Goal: Browse casually

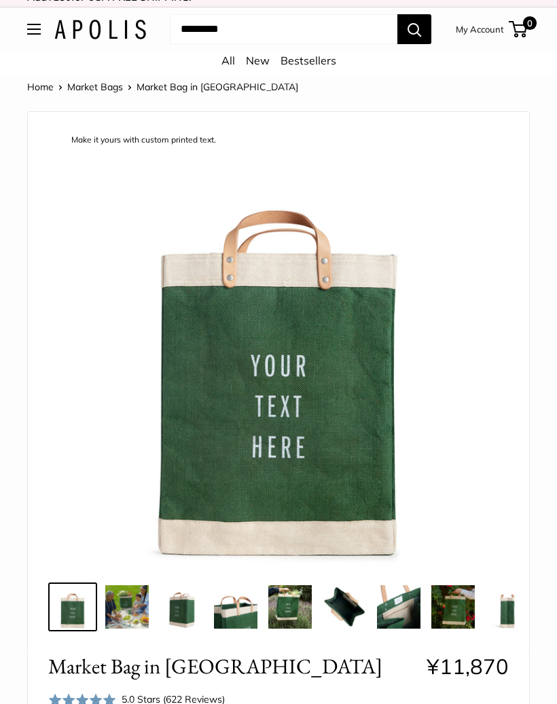
scroll to position [16, 0]
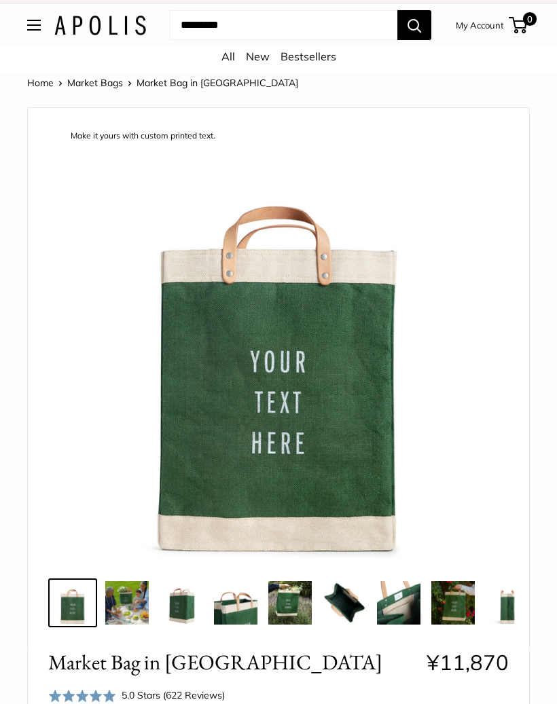
click at [358, 608] on img at bounding box center [343, 602] width 43 height 43
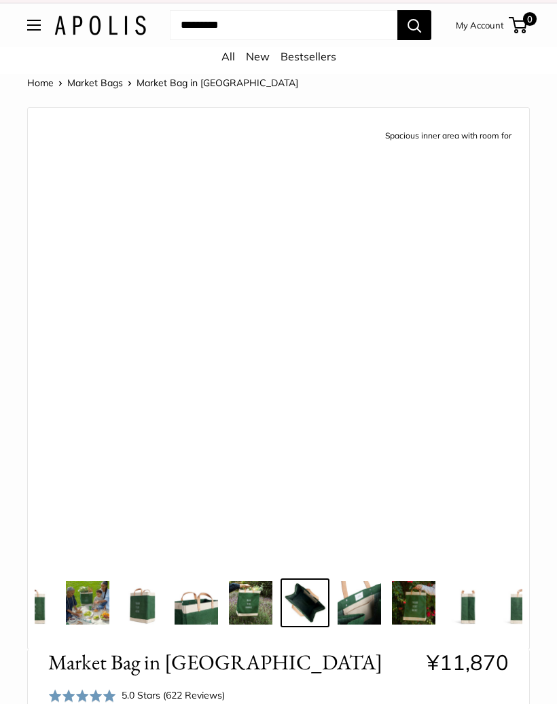
scroll to position [0, 54]
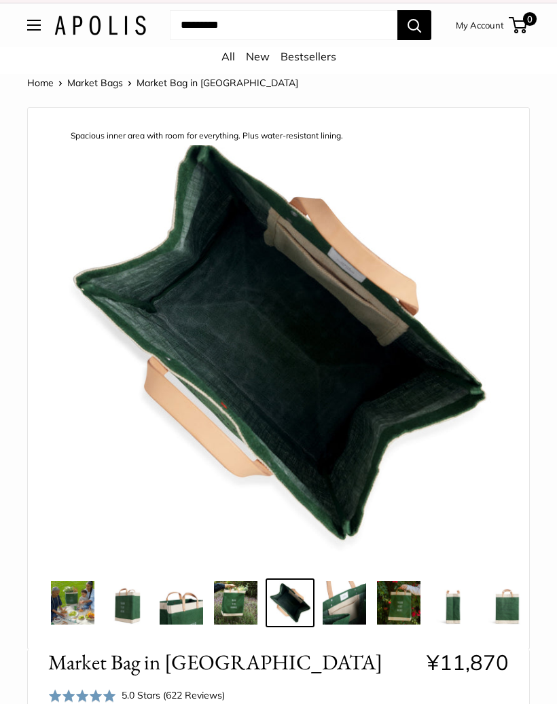
click at [514, 633] on div "Make it yours with custom printed text. Take it anywhere with easy-grip handles…" at bounding box center [278, 378] width 501 height 541
click at [343, 602] on img at bounding box center [343, 602] width 43 height 43
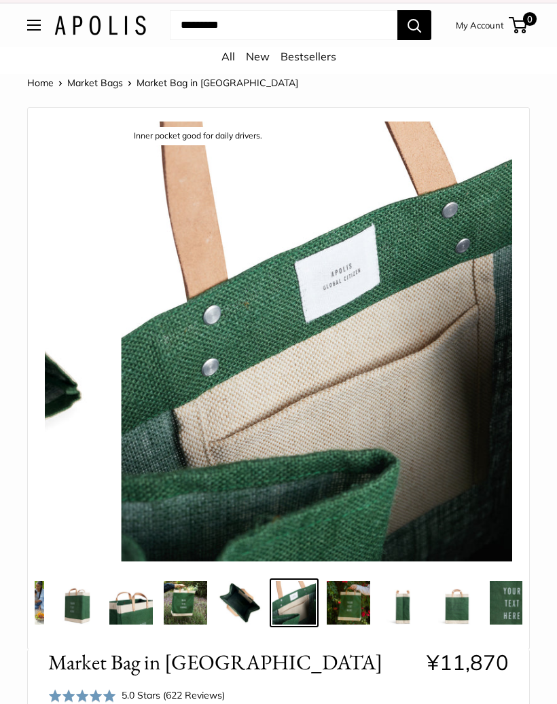
scroll to position [0, 109]
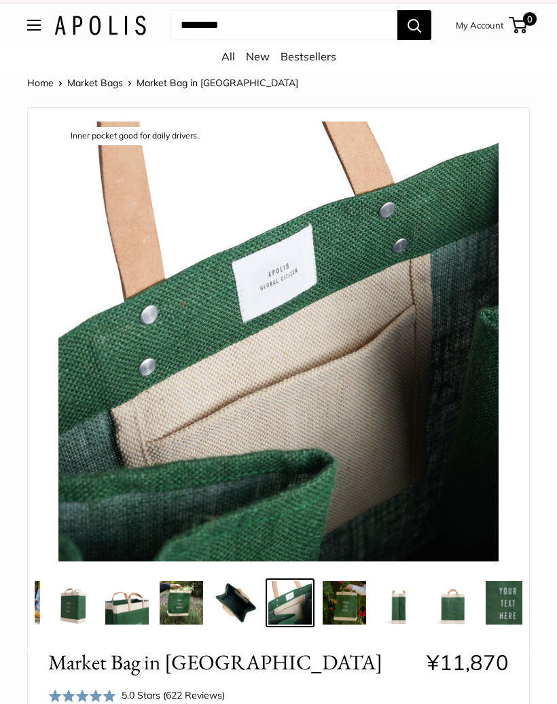
click at [398, 610] on img at bounding box center [398, 602] width 43 height 43
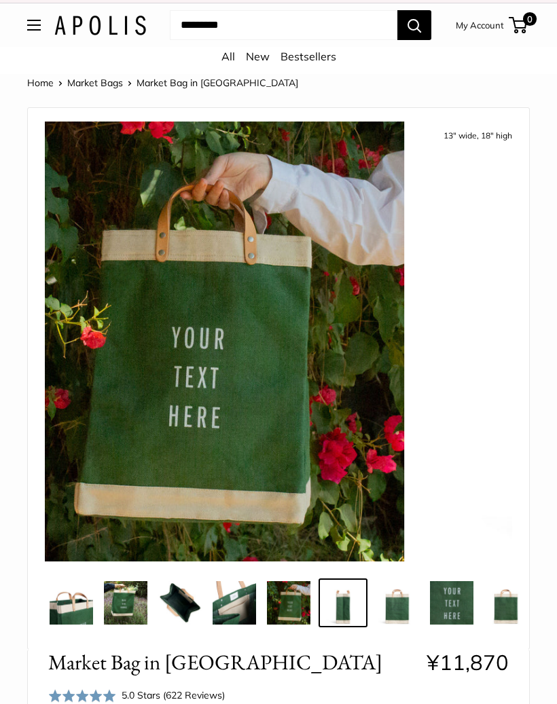
scroll to position [0, 186]
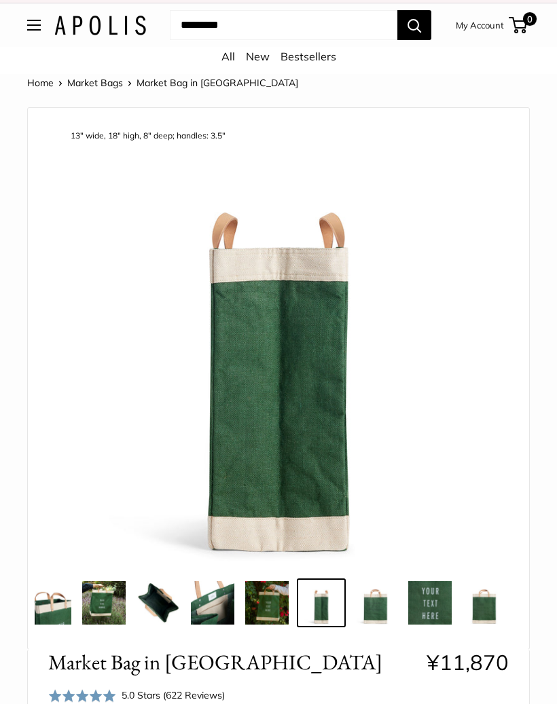
click at [432, 607] on img at bounding box center [429, 602] width 43 height 43
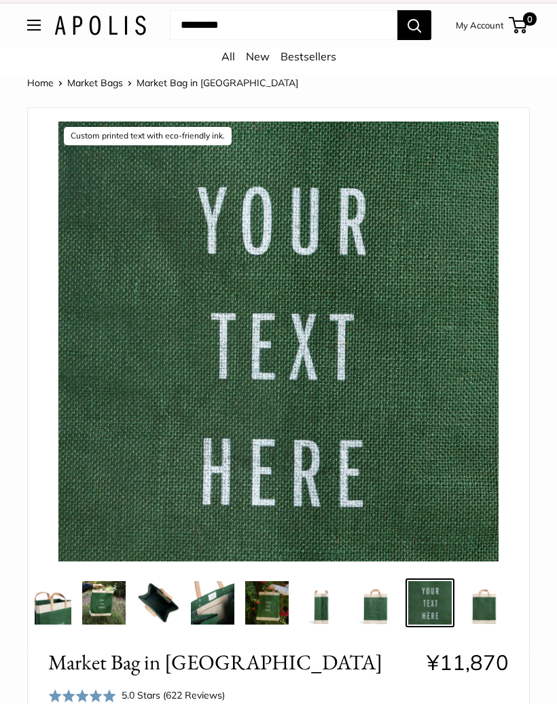
click at [484, 602] on img at bounding box center [483, 602] width 43 height 43
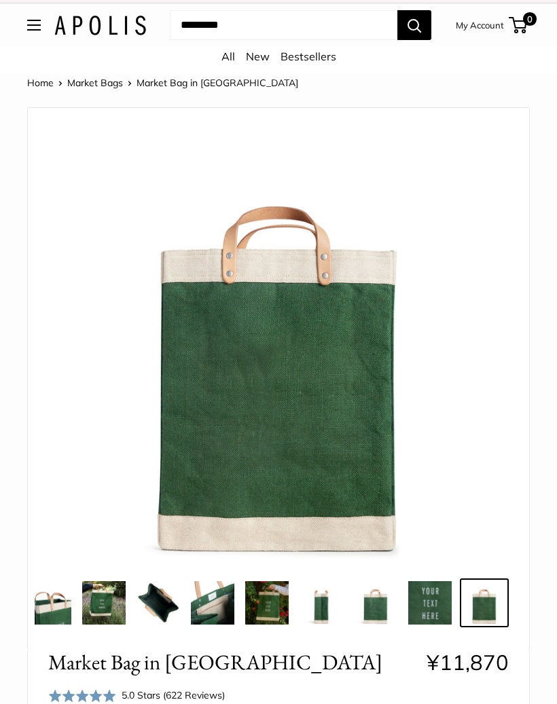
click at [272, 611] on img at bounding box center [266, 602] width 43 height 43
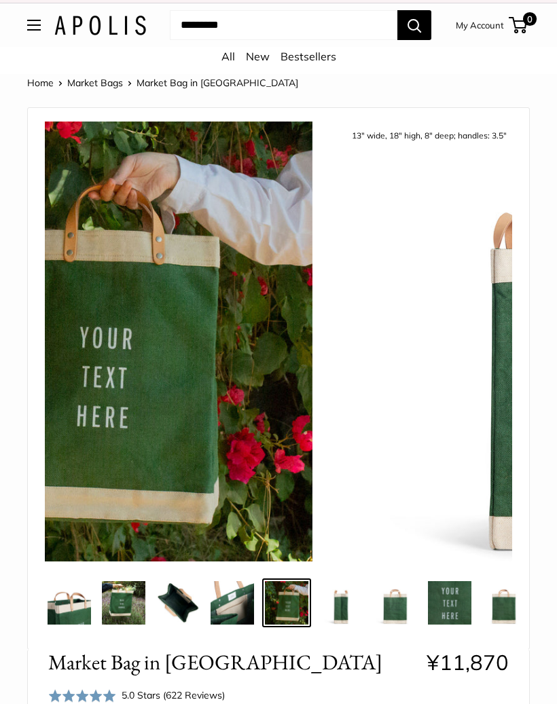
scroll to position [0, 163]
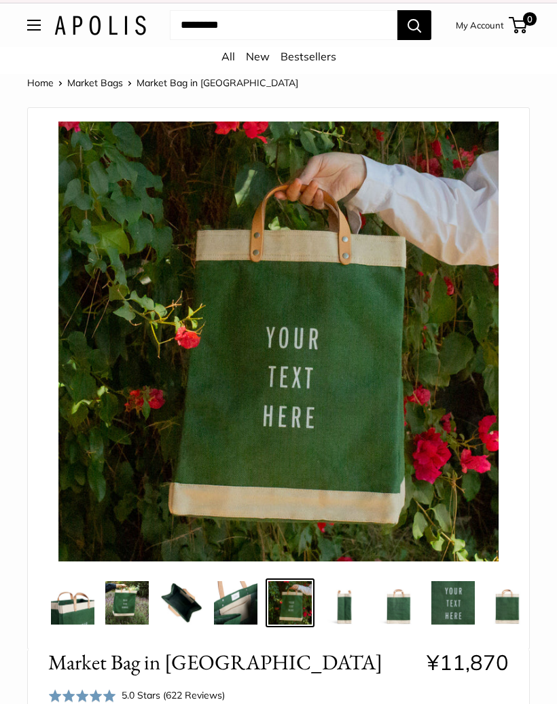
click at [248, 608] on img at bounding box center [235, 602] width 43 height 43
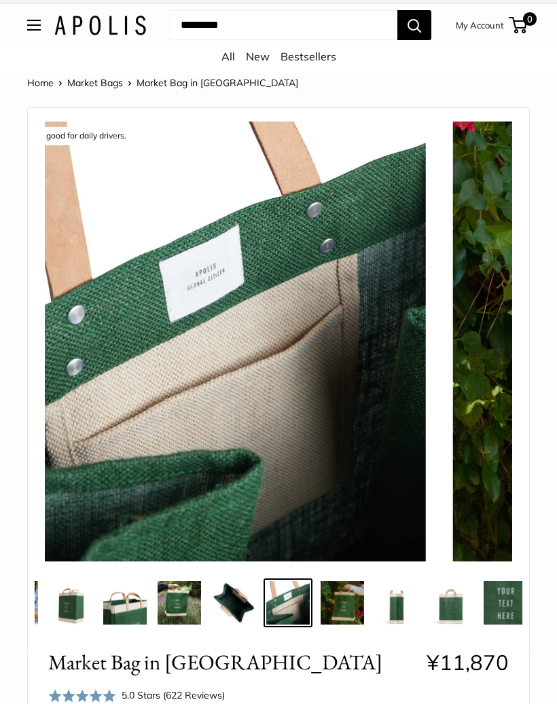
scroll to position [0, 109]
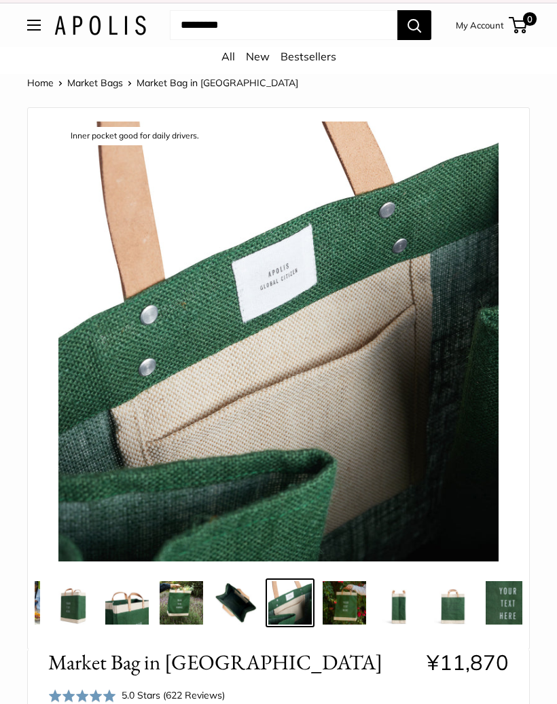
click at [245, 601] on img at bounding box center [235, 602] width 43 height 43
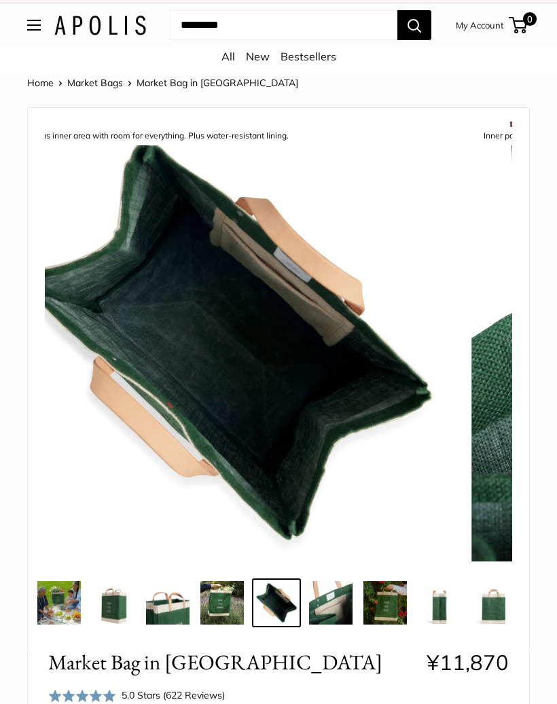
scroll to position [0, 54]
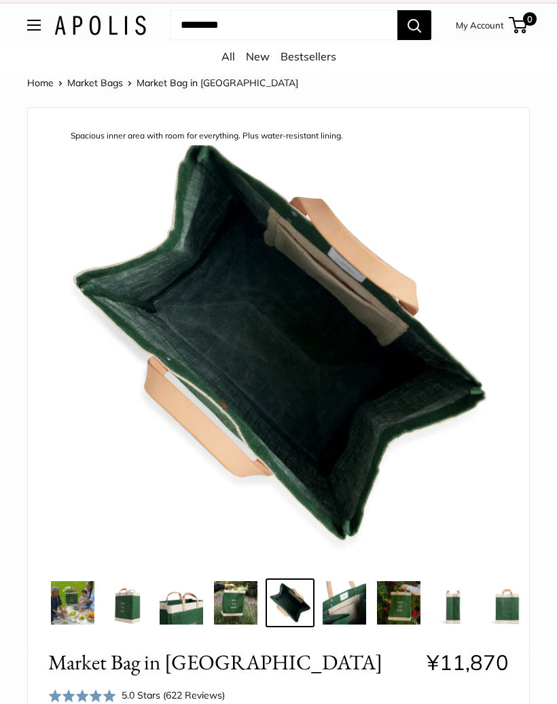
click at [195, 604] on img at bounding box center [181, 602] width 43 height 43
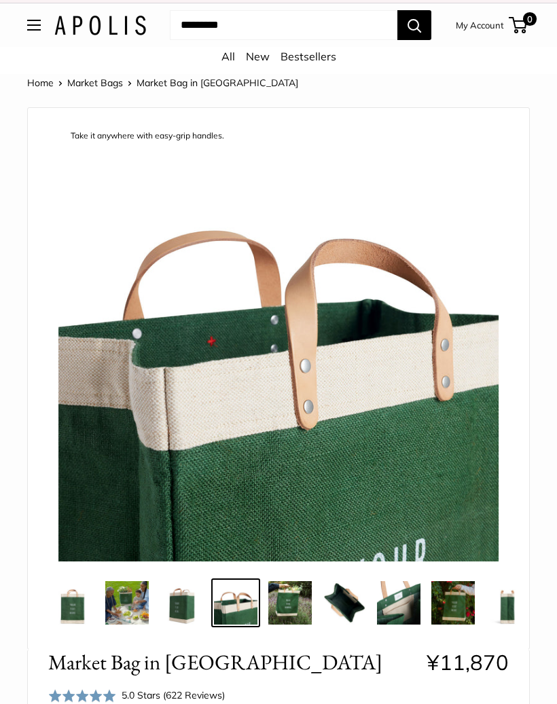
scroll to position [0, 0]
click at [130, 621] on img at bounding box center [126, 602] width 43 height 43
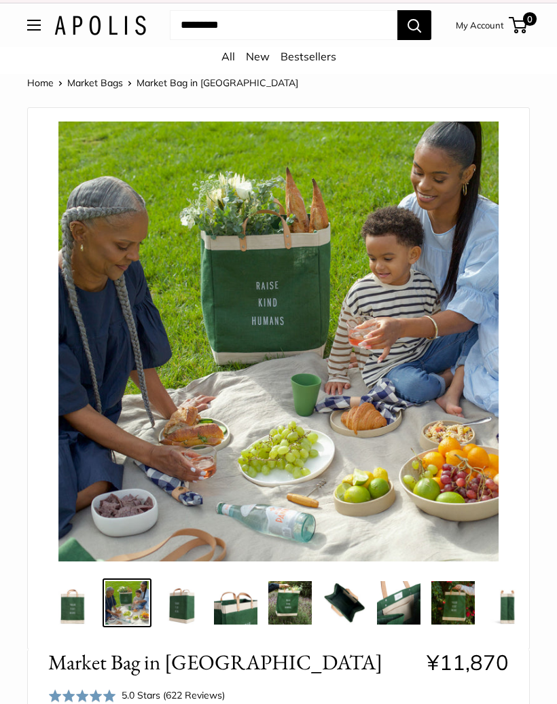
click at [191, 613] on img at bounding box center [181, 602] width 43 height 43
